Goal: Task Accomplishment & Management: Use online tool/utility

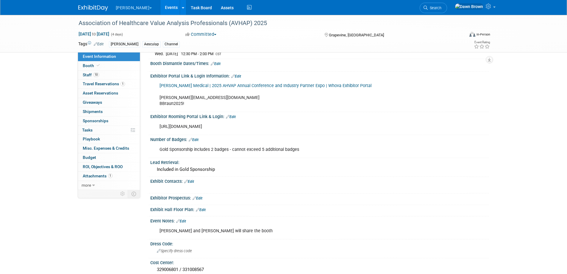
click at [132, 6] on button "[PERSON_NAME]" at bounding box center [137, 6] width 44 height 13
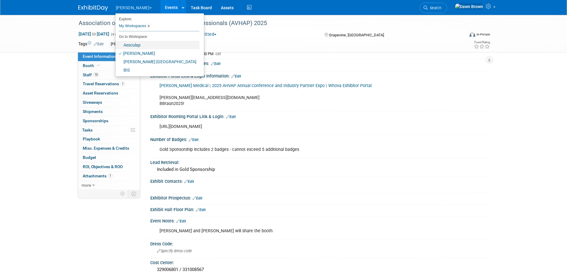
click at [135, 44] on link "Aesculap" at bounding box center [157, 45] width 84 height 8
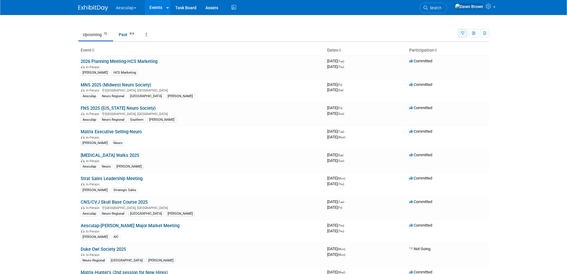
click at [462, 34] on icon "button" at bounding box center [463, 34] width 4 height 4
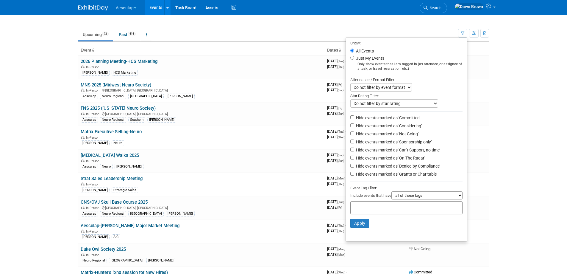
click at [459, 198] on select "all of these tags any one of these tags only and exactly these specific tags" at bounding box center [426, 195] width 71 height 8
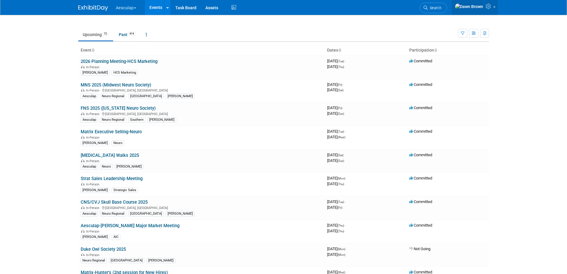
click at [488, 6] on icon at bounding box center [489, 6] width 7 height 5
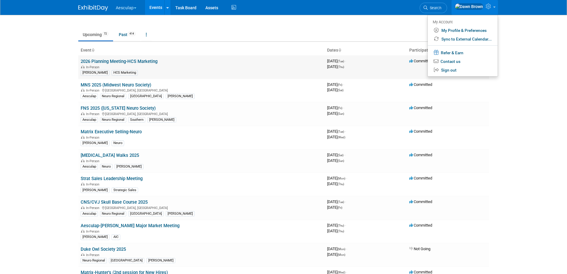
click at [205, 74] on div "[PERSON_NAME] HCS Marketing" at bounding box center [202, 72] width 242 height 6
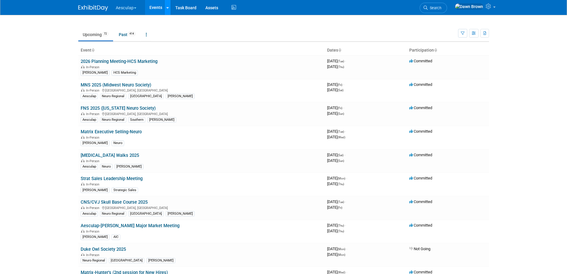
click at [169, 7] on icon at bounding box center [167, 8] width 2 height 4
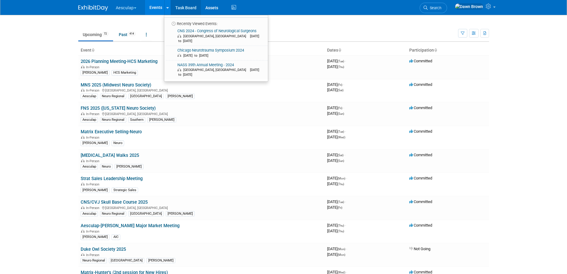
click at [192, 5] on link "Task Board" at bounding box center [186, 7] width 30 height 15
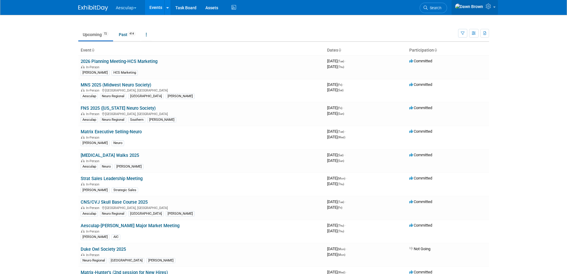
click at [495, 10] on link at bounding box center [475, 7] width 46 height 15
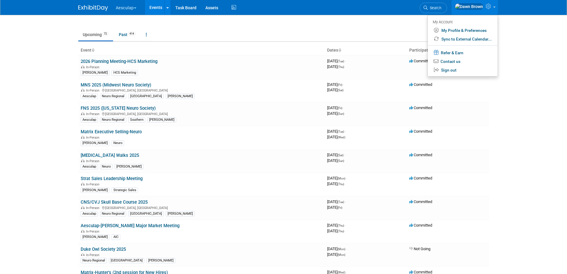
click at [518, 40] on body "Aesculap Explore: My Workspaces 4 Go to Workspace: Aesculap B. Braun B. Braun C…" at bounding box center [283, 137] width 567 height 274
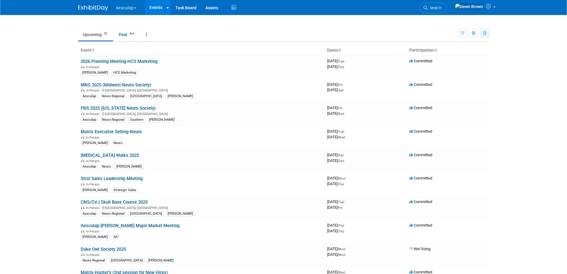
click at [484, 32] on icon "button" at bounding box center [484, 34] width 3 height 4
click at [432, 60] on link "Export All (486 Events)" at bounding box center [452, 61] width 65 height 8
